Goal: Obtain resource: Obtain resource

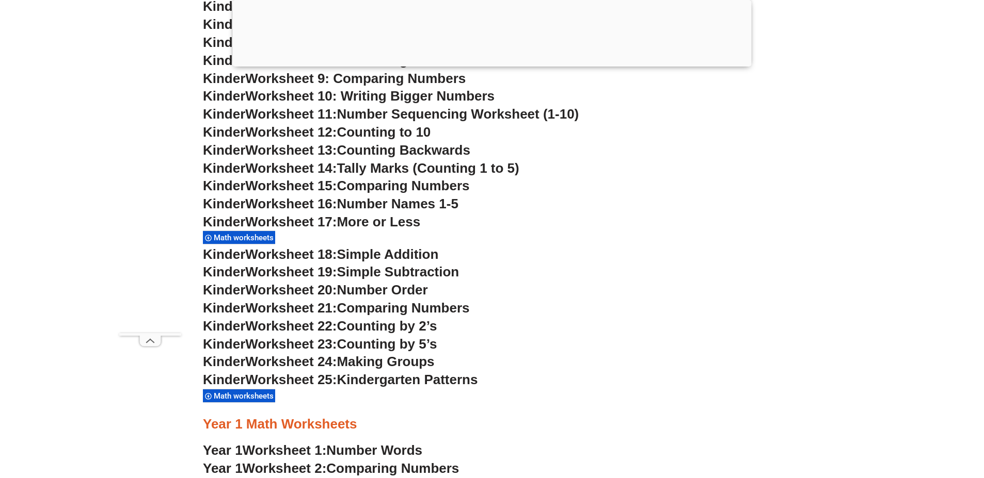
click at [712, 405] on div "Math worksheets" at bounding box center [492, 403] width 578 height 26
click at [702, 377] on h3 "Kinder Worksheet 25: Kindergarten Patterns" at bounding box center [492, 381] width 578 height 18
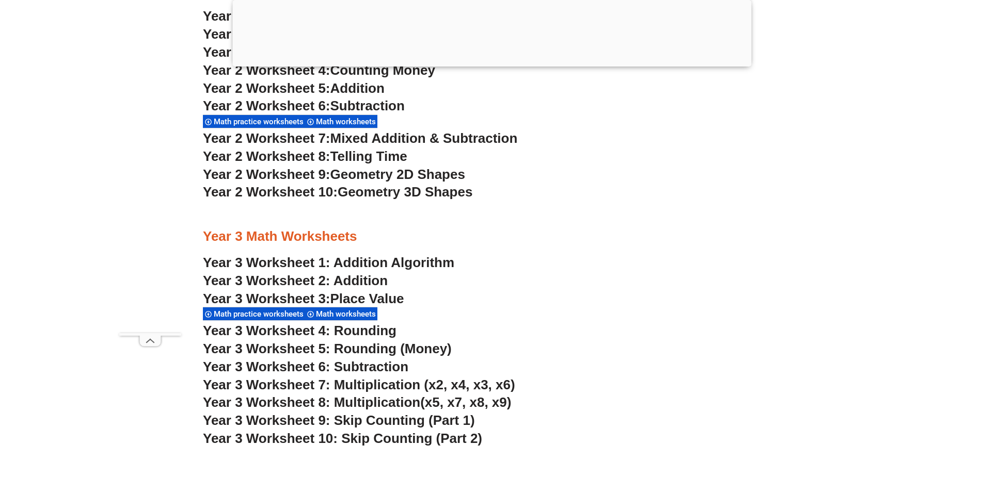
scroll to position [1473, 0]
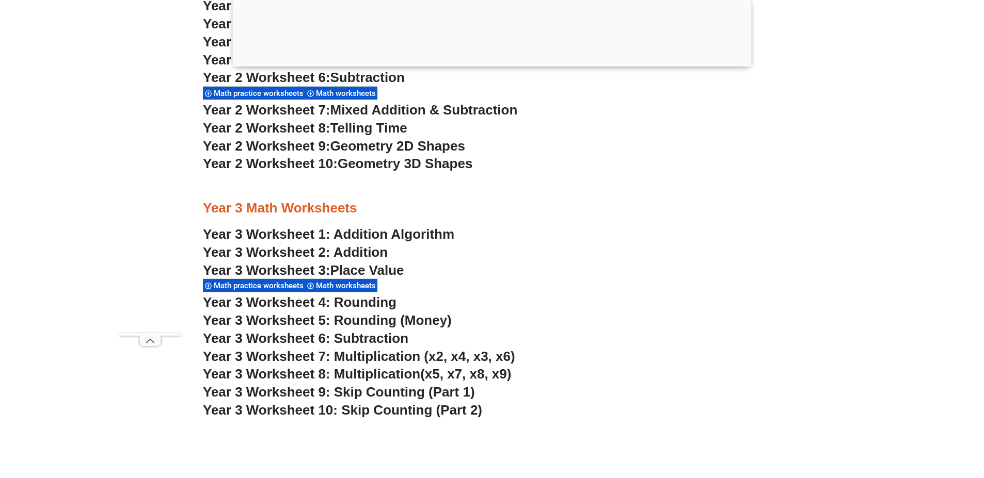
click at [512, 361] on span "Year 3 Worksheet 7: Multiplication (x2, x4, x3, x6)" at bounding box center [359, 356] width 312 height 15
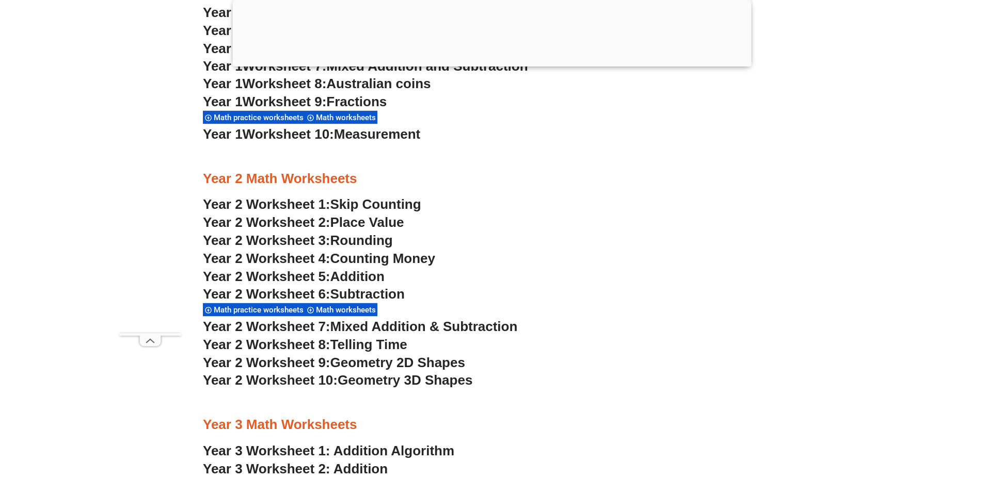
scroll to position [1180, 0]
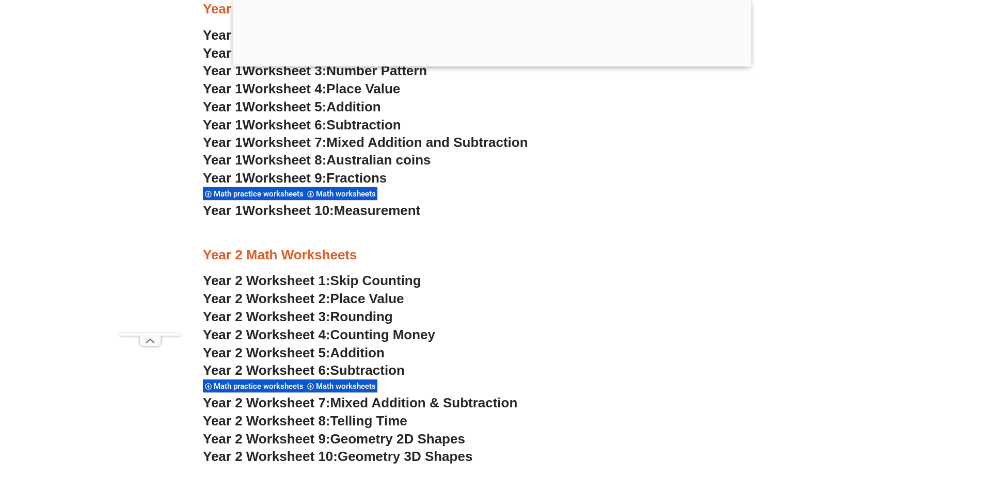
click at [437, 397] on span "Mixed Addition & Subtraction" at bounding box center [423, 402] width 187 height 15
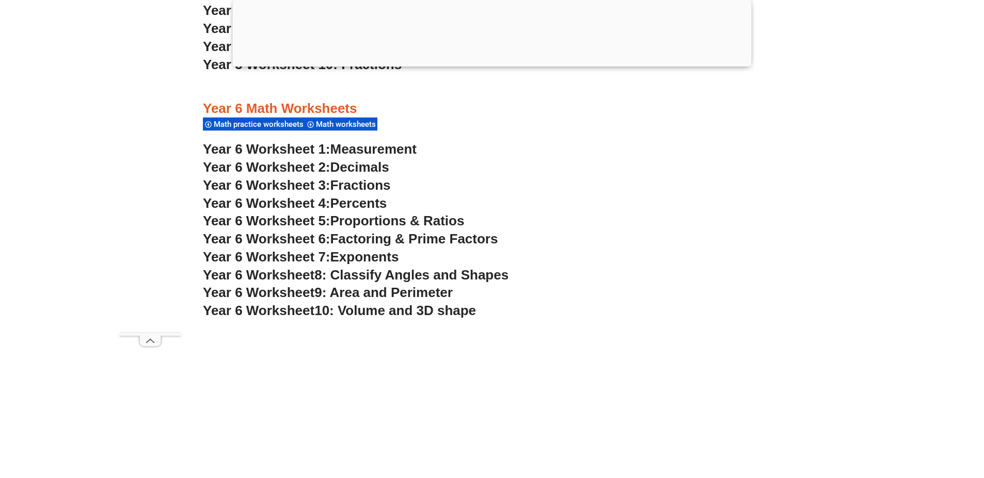
scroll to position [1280, 0]
